Goal: Task Accomplishment & Management: Manage account settings

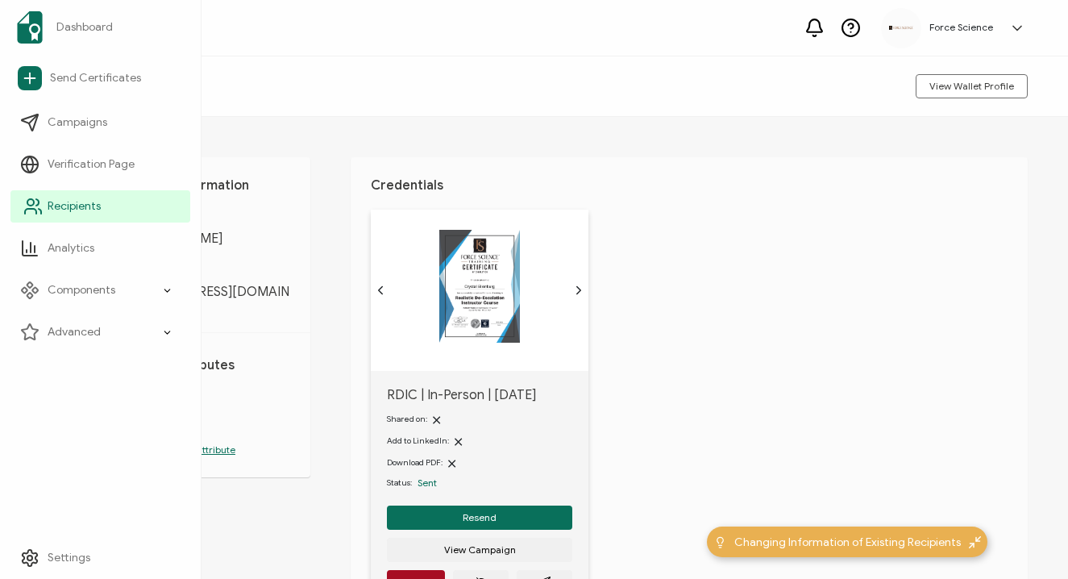
click at [45, 204] on link "Recipients" at bounding box center [100, 206] width 180 height 32
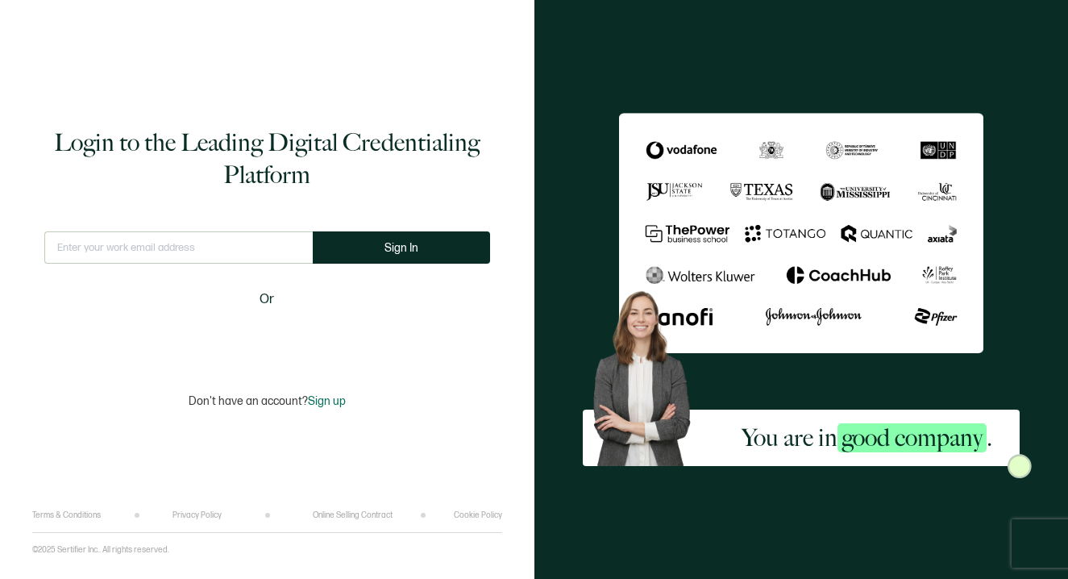
click at [229, 244] on input "text" at bounding box center [178, 247] width 268 height 32
type input "webadmin@forcescience.com"
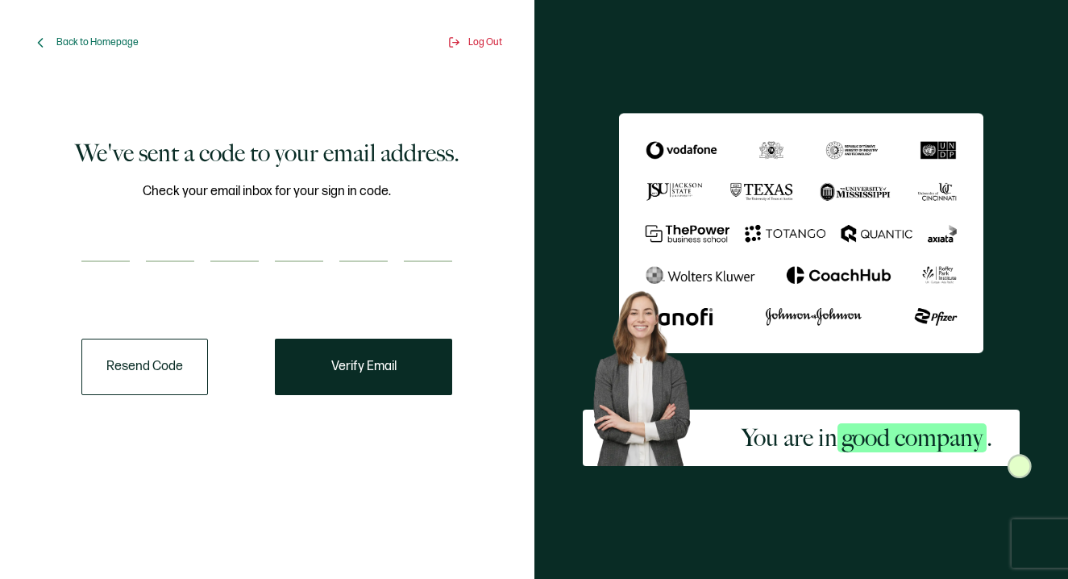
click at [112, 241] on input "number" at bounding box center [105, 246] width 48 height 32
paste input "6"
type input "6"
type input "0"
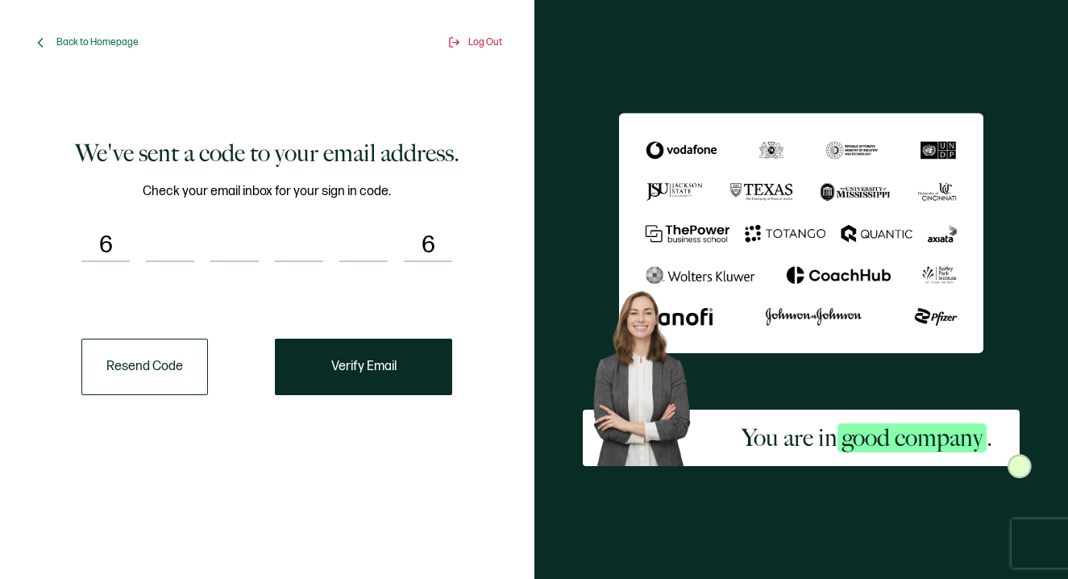
type input "9"
type input "5"
